Goal: Browse casually

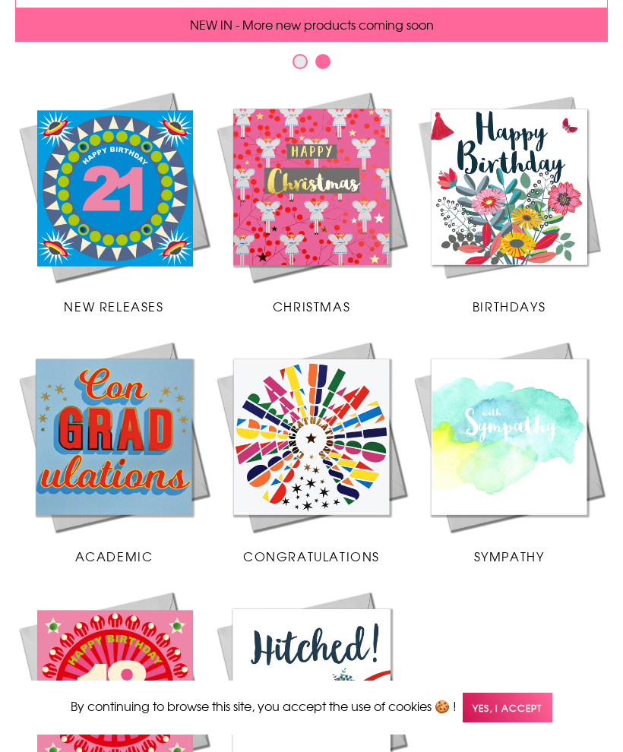
scroll to position [281, 0]
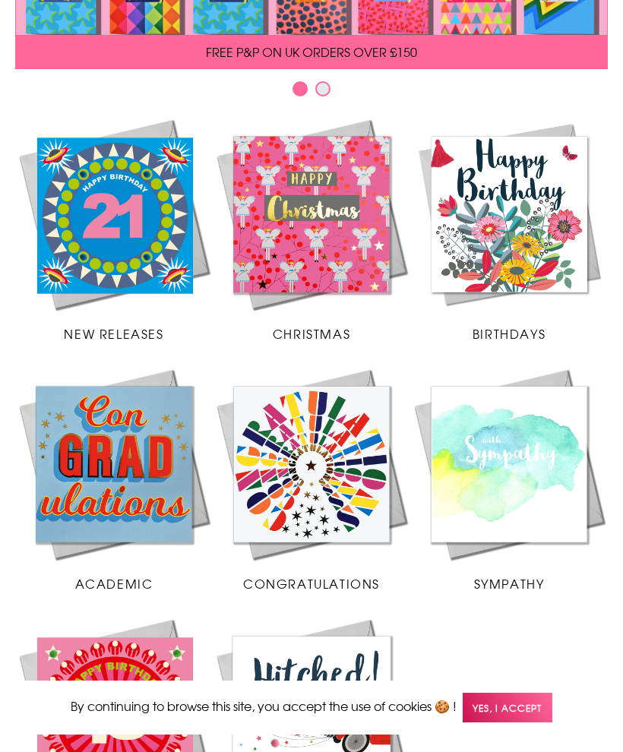
click at [511, 243] on img at bounding box center [509, 215] width 198 height 198
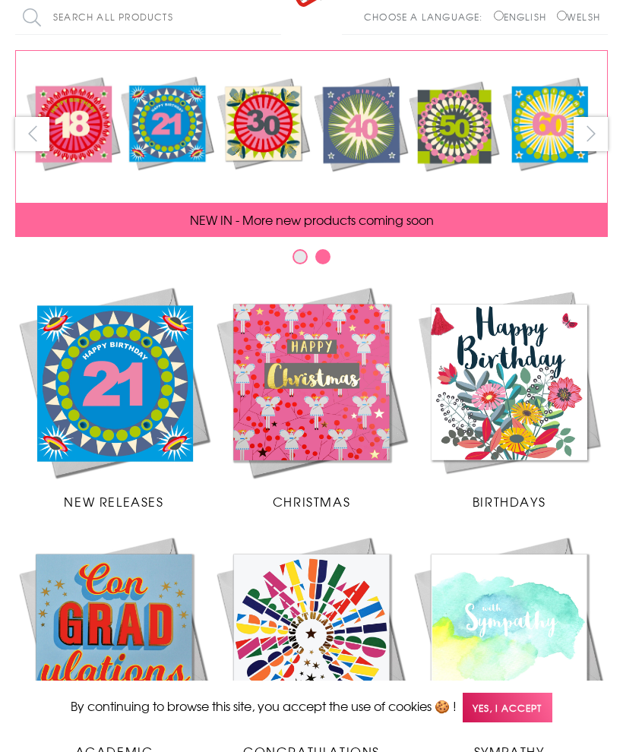
scroll to position [0, 0]
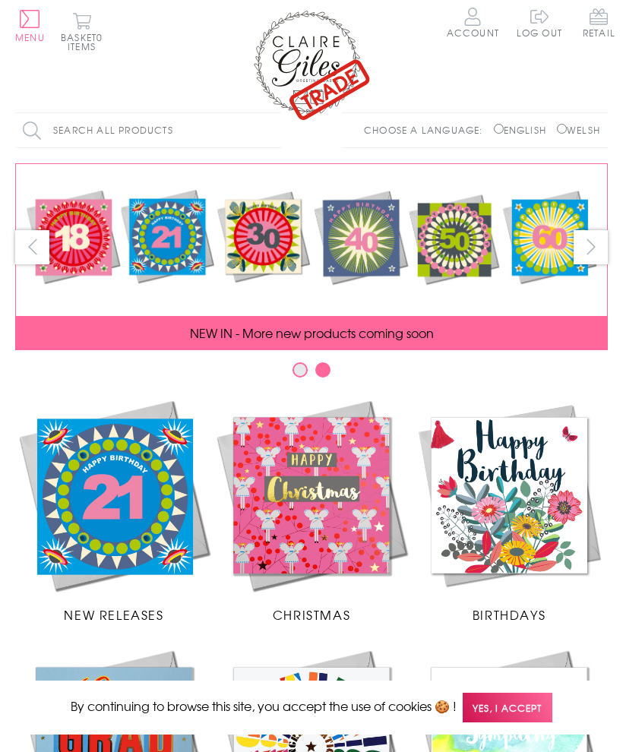
click at [563, 123] on label "Welsh" at bounding box center [578, 130] width 43 height 14
click at [563, 124] on input "Welsh" at bounding box center [562, 129] width 10 height 10
radio input "true"
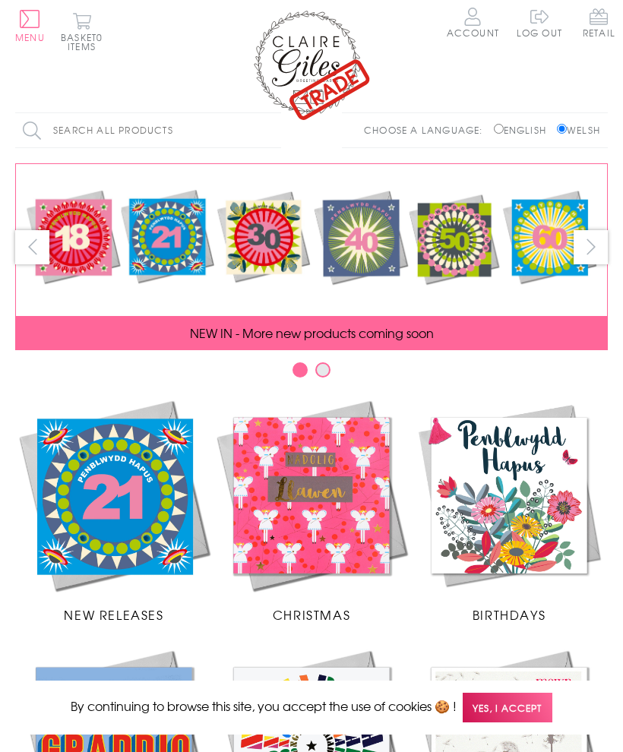
click at [135, 606] on span "New Releases" at bounding box center [114, 615] width 100 height 18
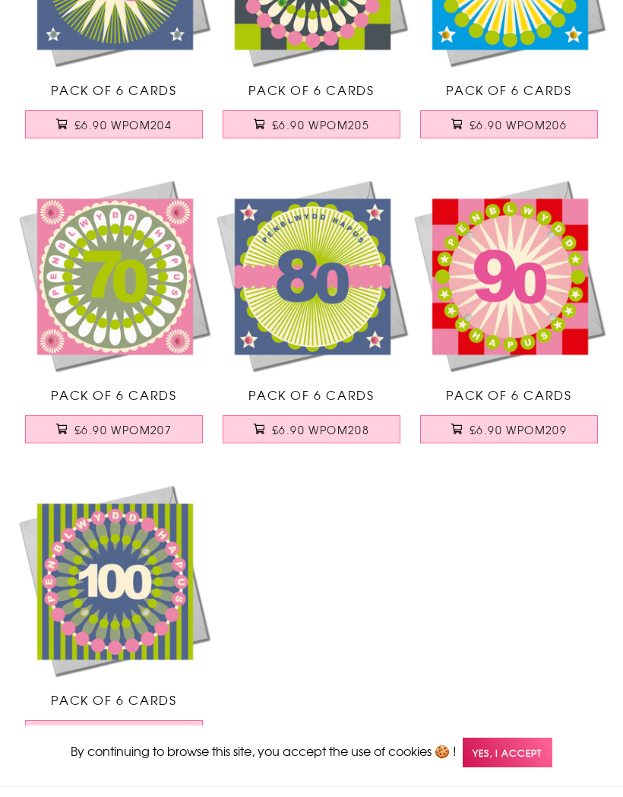
scroll to position [669, 0]
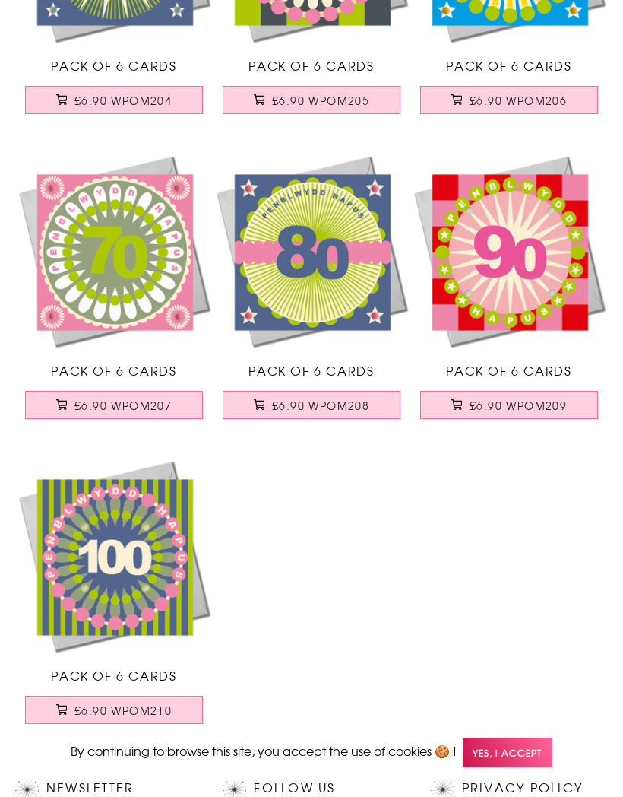
click at [519, 767] on span "Yes, I accept" at bounding box center [508, 752] width 90 height 30
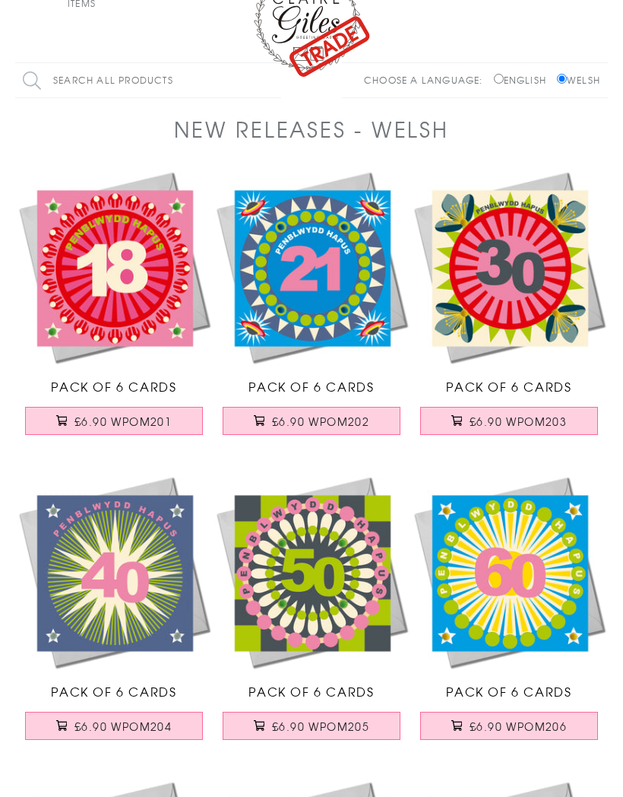
scroll to position [0, 0]
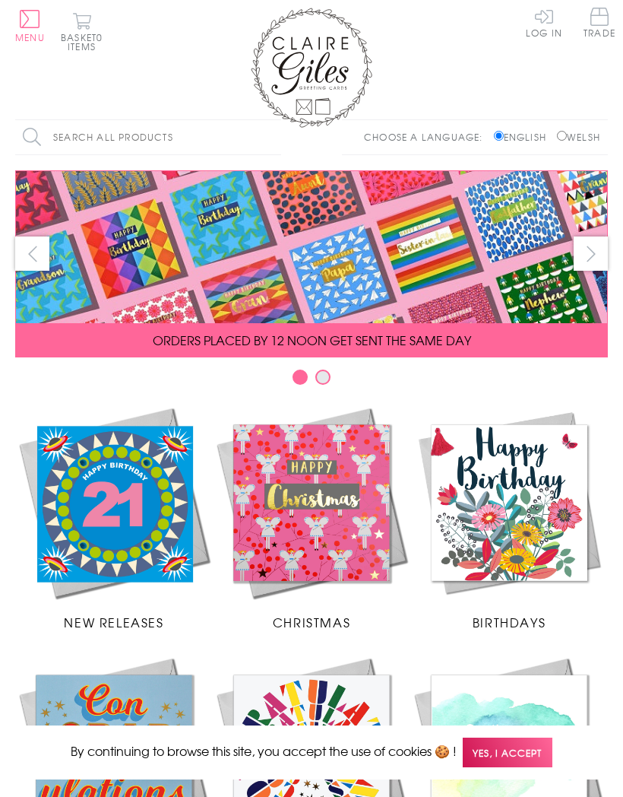
click at [558, 135] on input "Welsh" at bounding box center [562, 136] width 10 height 10
radio input "true"
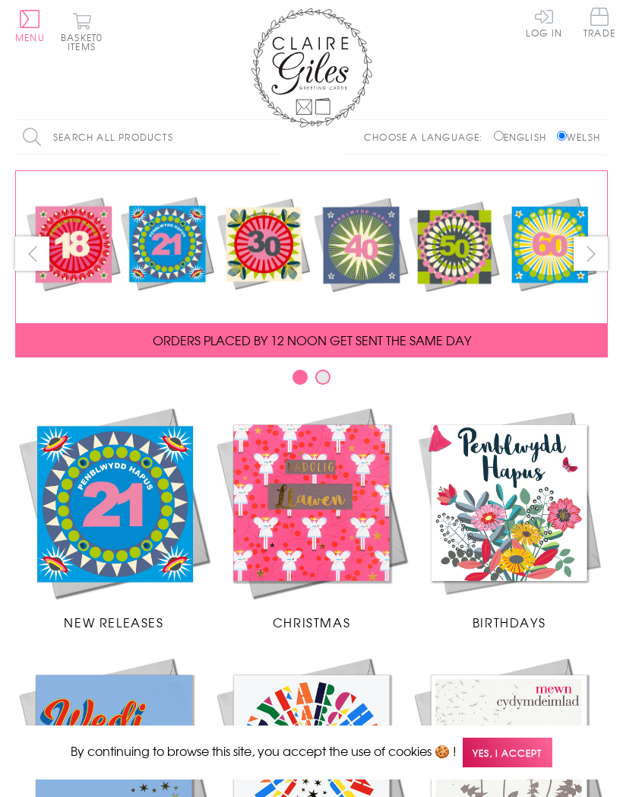
click at [512, 500] on img at bounding box center [509, 503] width 198 height 198
